Goal: Transaction & Acquisition: Subscribe to service/newsletter

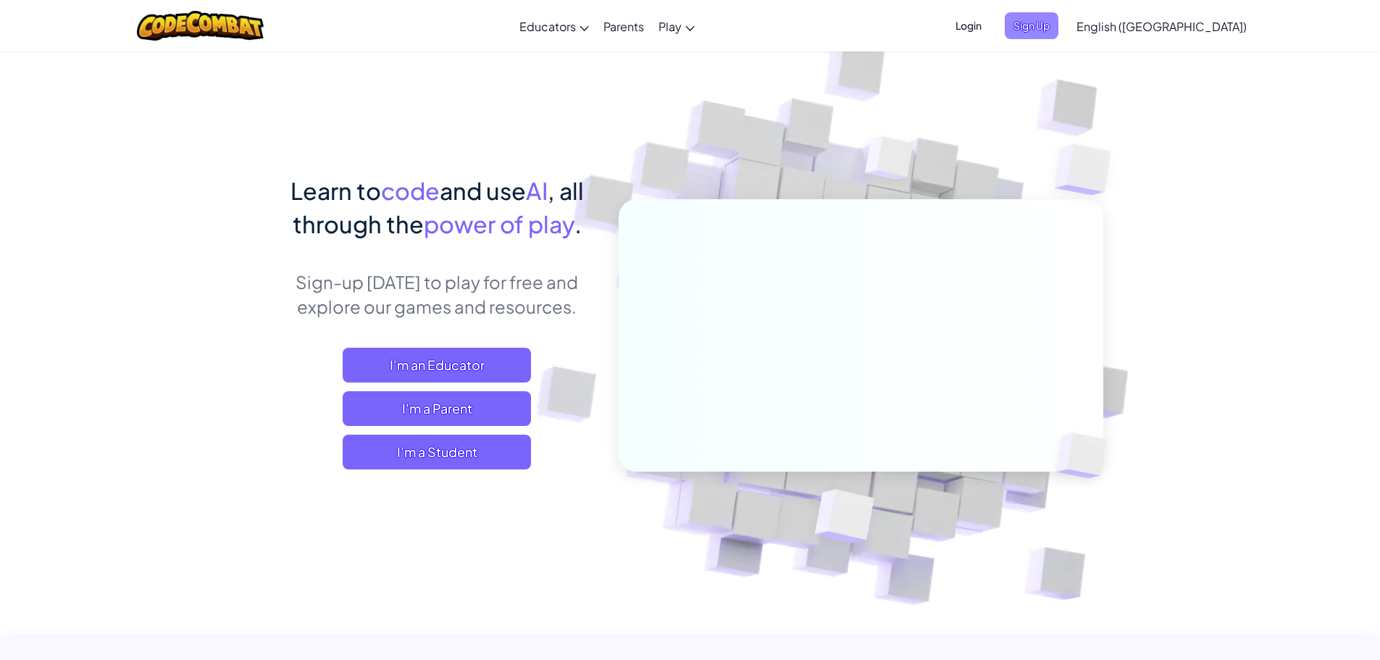
click at [1059, 27] on span "Sign Up" at bounding box center [1032, 25] width 54 height 27
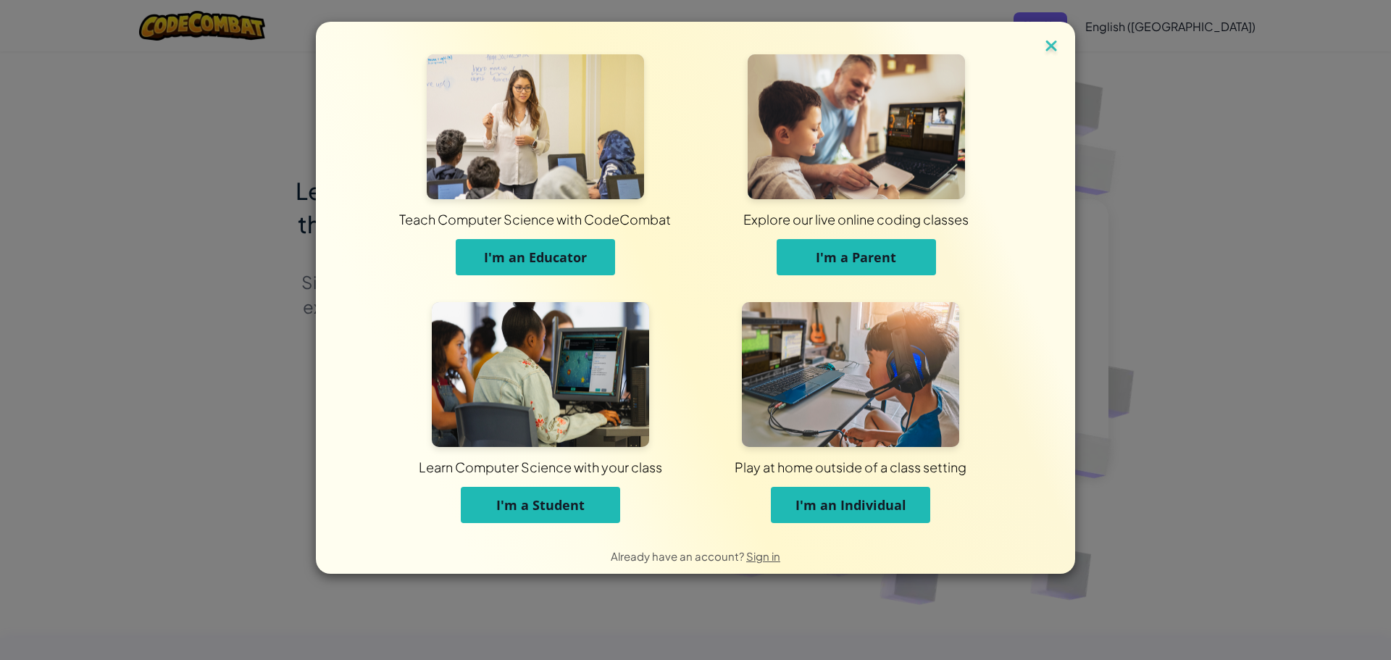
click at [1048, 38] on img at bounding box center [1051, 47] width 19 height 22
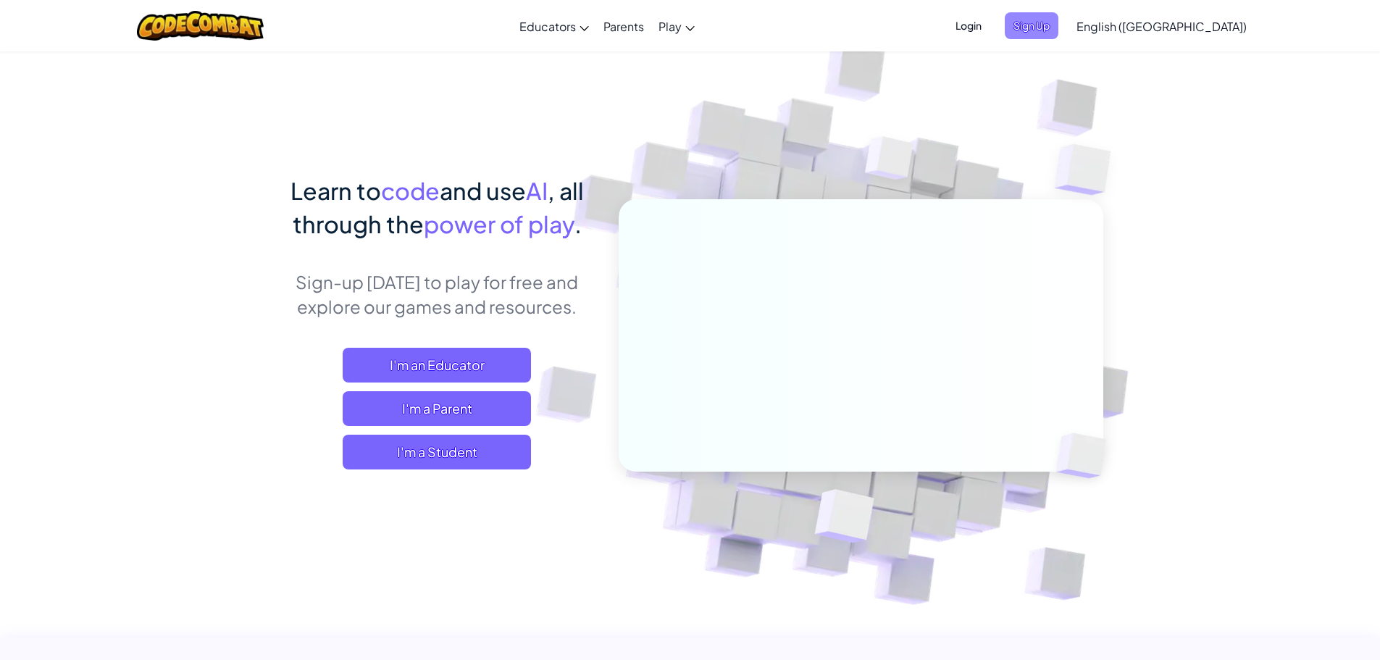
click at [1059, 27] on span "Sign Up" at bounding box center [1032, 25] width 54 height 27
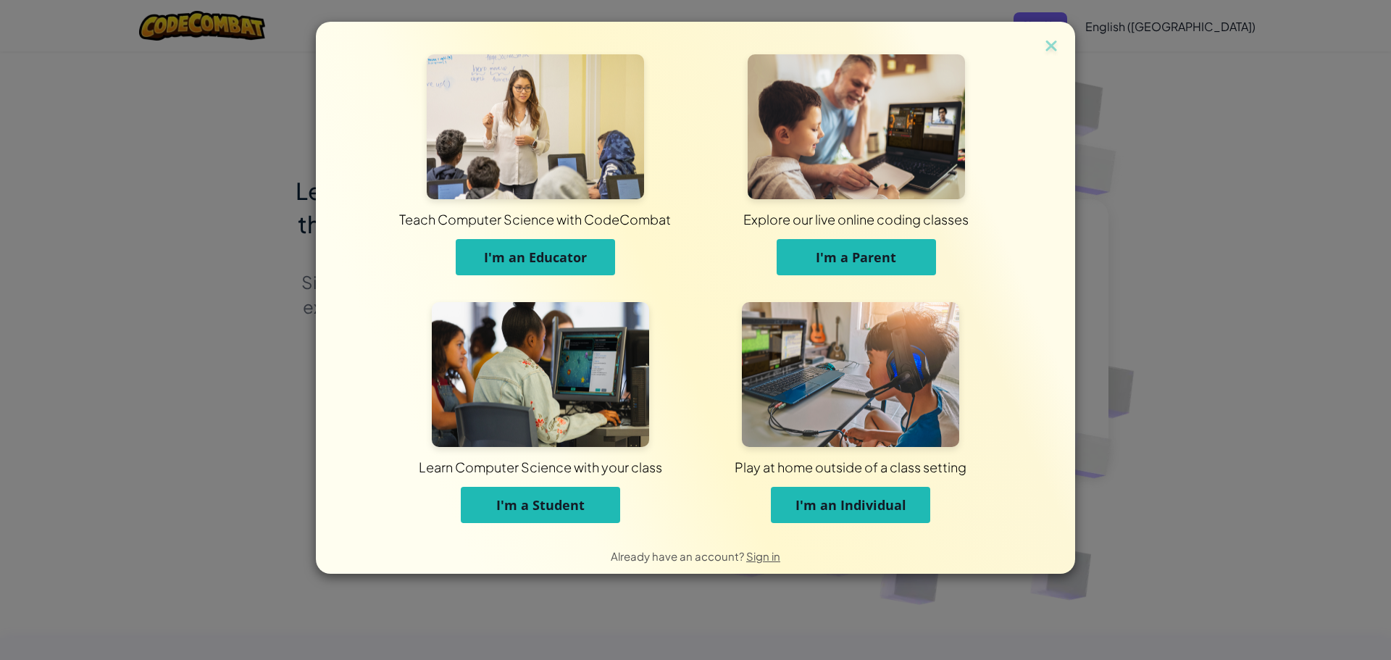
click at [1043, 35] on div "Teach Computer Science with CodeCombat I'm an Educator Explore our live online …" at bounding box center [695, 280] width 759 height 516
click at [1066, 38] on div "Teach Computer Science with CodeCombat I'm an Educator Explore our live online …" at bounding box center [695, 280] width 759 height 516
click at [1057, 43] on img at bounding box center [1051, 47] width 19 height 22
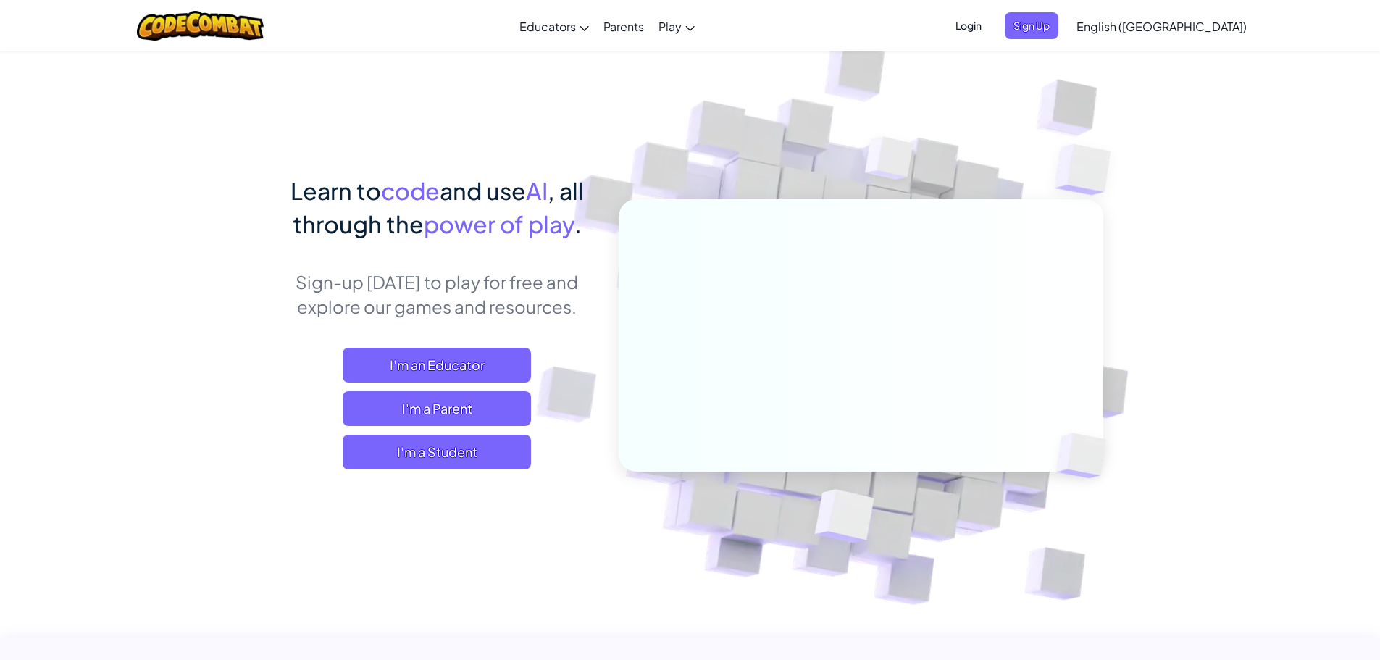
click at [990, 23] on span "Login" at bounding box center [968, 25] width 43 height 27
